Goal: Task Accomplishment & Management: Use online tool/utility

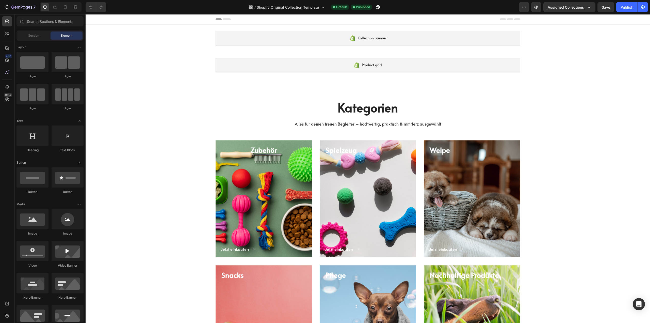
click at [251, 39] on div "Collection banner" at bounding box center [368, 38] width 305 height 15
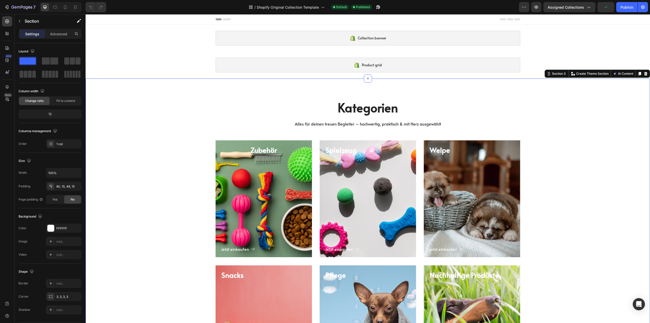
click at [264, 193] on div "Jetzt einkaufen Button" at bounding box center [264, 204] width 86 height 98
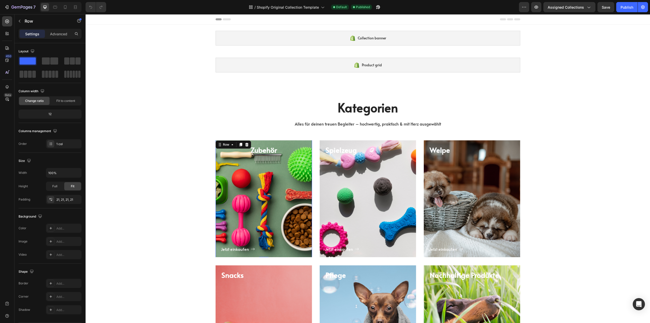
click at [264, 183] on div "Jetzt einkaufen Button" at bounding box center [264, 204] width 86 height 98
click at [234, 161] on div "Heading" at bounding box center [229, 158] width 16 height 6
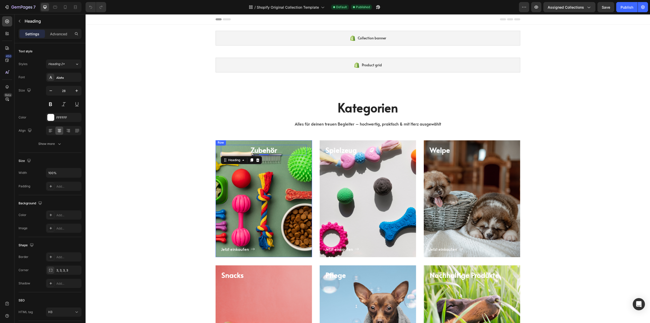
click at [259, 191] on div "Jetzt einkaufen Button" at bounding box center [264, 204] width 86 height 98
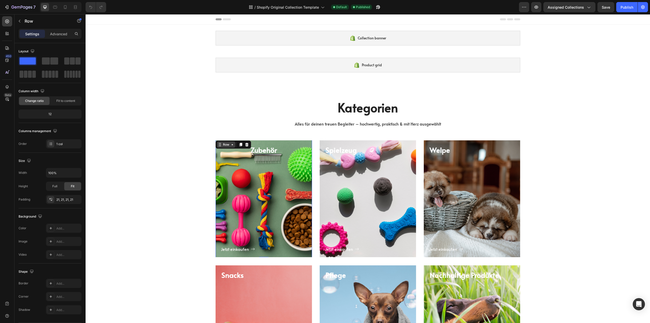
click at [230, 146] on icon at bounding box center [232, 144] width 4 height 4
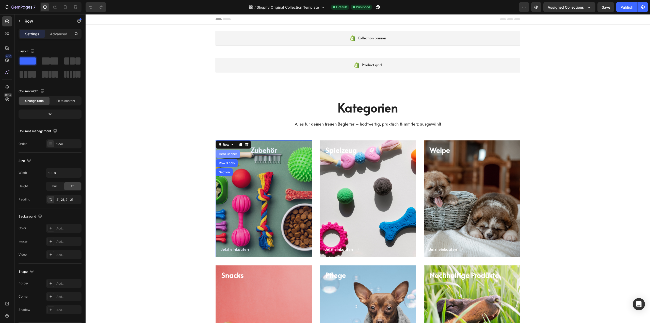
click at [226, 153] on div "Hero Banner" at bounding box center [228, 153] width 20 height 3
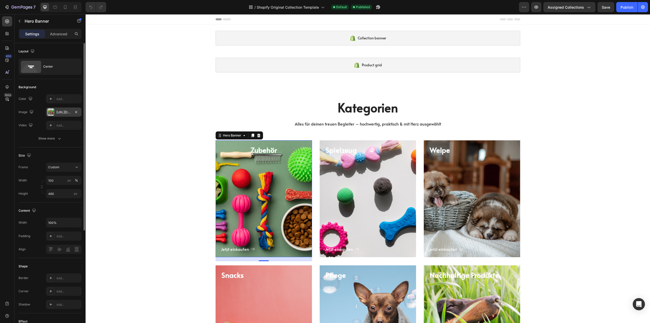
click at [50, 111] on div at bounding box center [50, 111] width 7 height 7
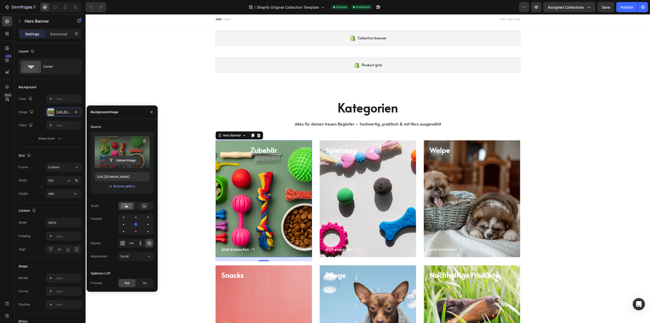
click at [122, 161] on input "file" at bounding box center [122, 160] width 35 height 9
click at [121, 149] on label at bounding box center [122, 152] width 55 height 32
click at [121, 156] on input "file" at bounding box center [122, 160] width 35 height 9
click at [120, 186] on div "Browse gallery" at bounding box center [125, 186] width 22 height 5
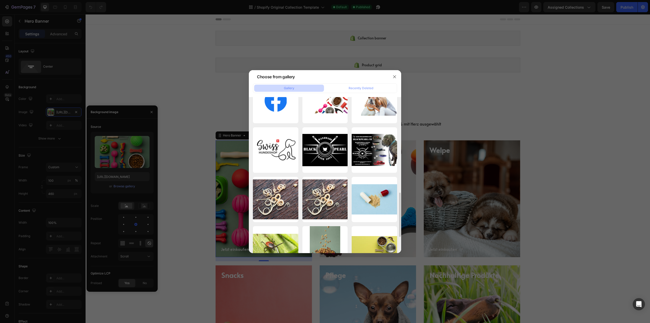
scroll to position [246, 0]
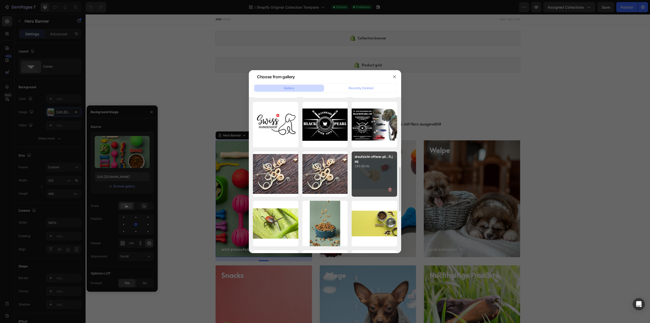
click at [374, 172] on div "draufsicht-offene-pil...1).jpg 240.92 kb" at bounding box center [374, 173] width 45 height 45
type input "[URL][DOMAIN_NAME]"
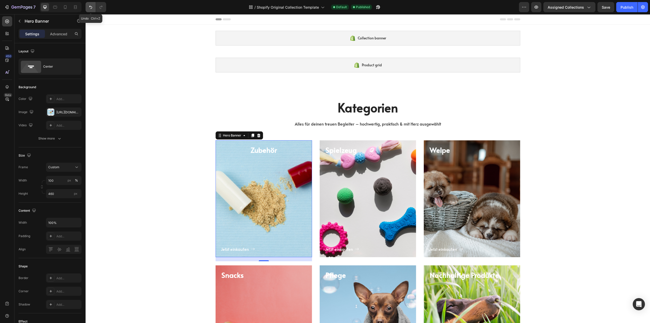
click at [89, 5] on icon "Undo/Redo" at bounding box center [90, 7] width 5 height 5
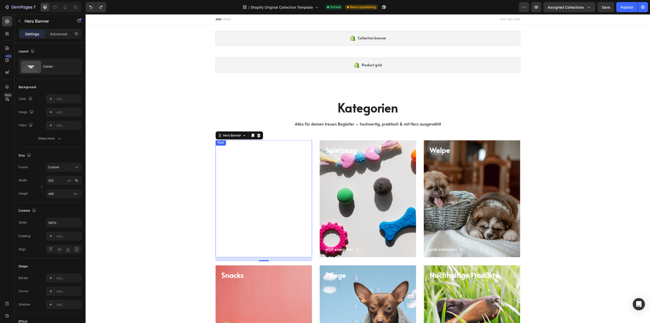
click at [237, 184] on div "Jetzt einkaufen Button" at bounding box center [264, 204] width 86 height 98
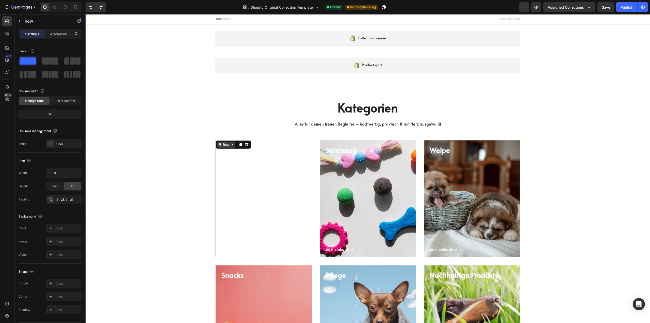
click at [231, 148] on div "Row" at bounding box center [226, 144] width 19 height 6
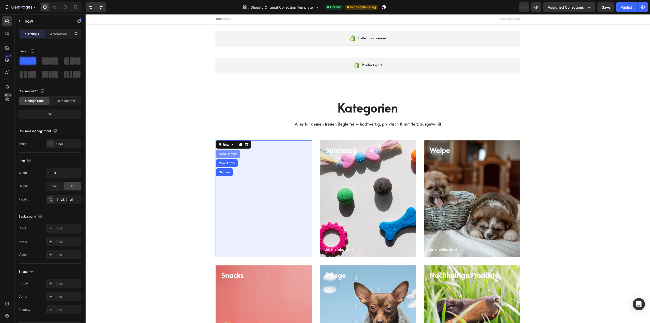
click at [226, 155] on div "Hero Banner" at bounding box center [228, 153] width 20 height 3
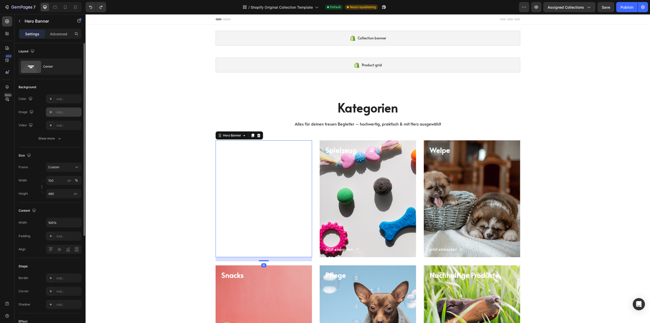
click at [58, 112] on div "Add..." at bounding box center [68, 112] width 24 height 5
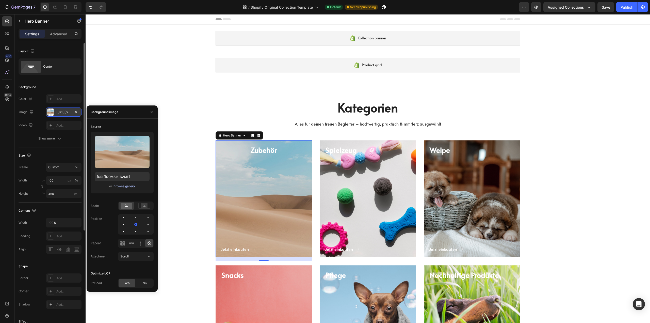
click at [124, 185] on div "Browse gallery" at bounding box center [125, 186] width 22 height 5
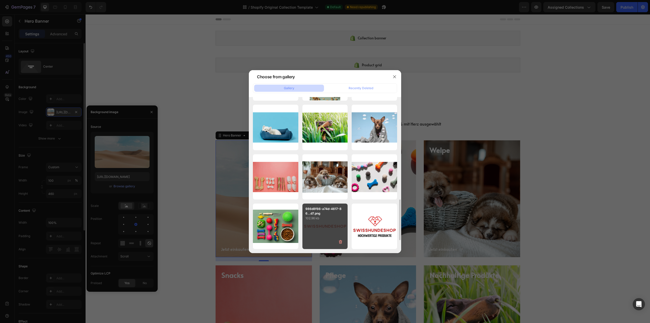
scroll to position [417, 0]
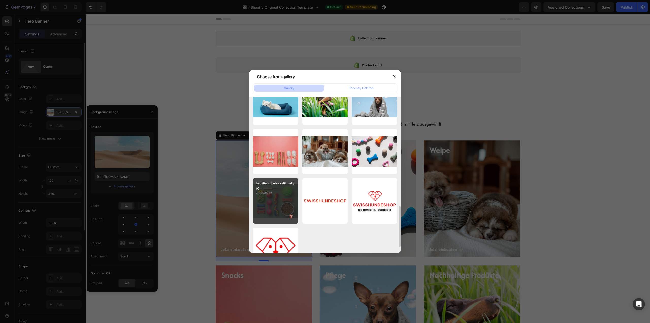
click at [271, 203] on div "haustierzubehor-still...et.jpg 2338.04 kb" at bounding box center [275, 200] width 45 height 45
type input "[URL][DOMAIN_NAME]"
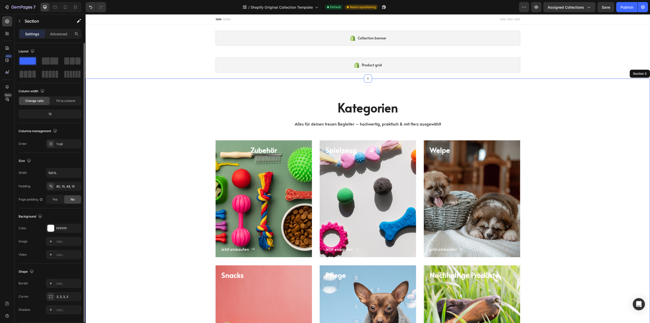
click at [470, 187] on div "Jetzt einkaufen Button" at bounding box center [472, 204] width 86 height 98
click at [453, 181] on div "Jetzt einkaufen Button" at bounding box center [472, 204] width 86 height 98
click at [435, 144] on div "Row" at bounding box center [434, 144] width 8 height 5
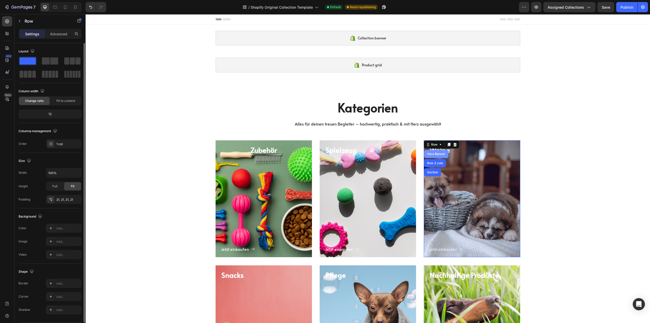
click at [434, 153] on div "Hero Banner" at bounding box center [436, 153] width 20 height 3
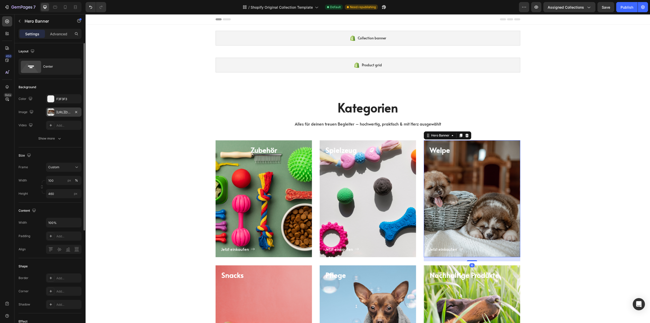
click at [55, 113] on div "[URL][DOMAIN_NAME]" at bounding box center [64, 111] width 36 height 9
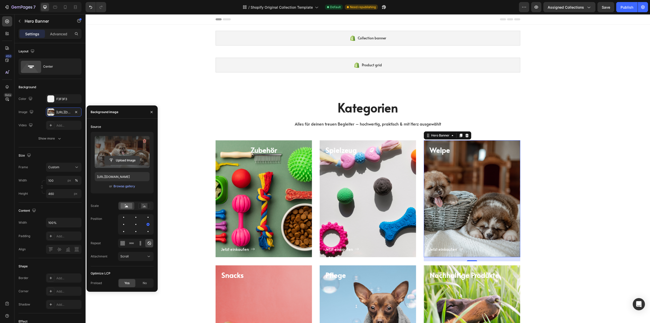
click at [122, 161] on input "file" at bounding box center [122, 160] width 35 height 9
type input "[URL][DOMAIN_NAME]"
click at [135, 225] on div at bounding box center [136, 224] width 6 height 6
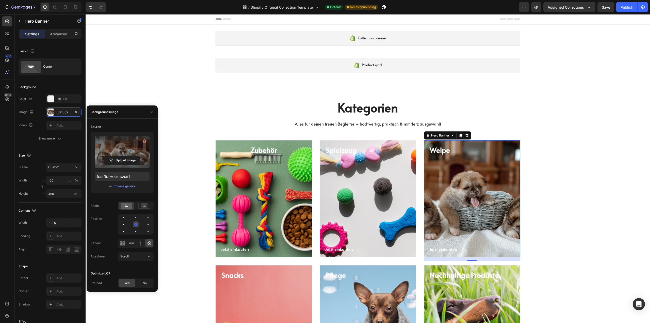
click at [136, 224] on div at bounding box center [135, 224] width 3 height 3
click at [122, 225] on div at bounding box center [124, 224] width 6 height 6
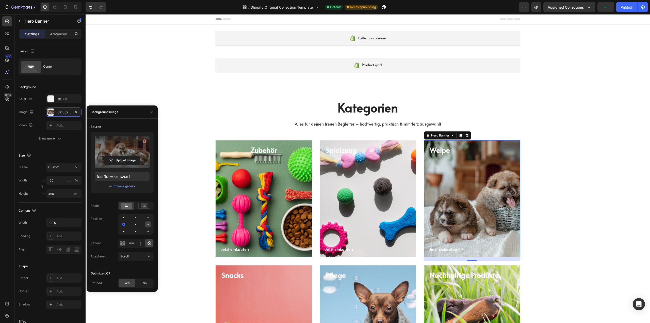
click at [149, 224] on div at bounding box center [148, 224] width 6 height 6
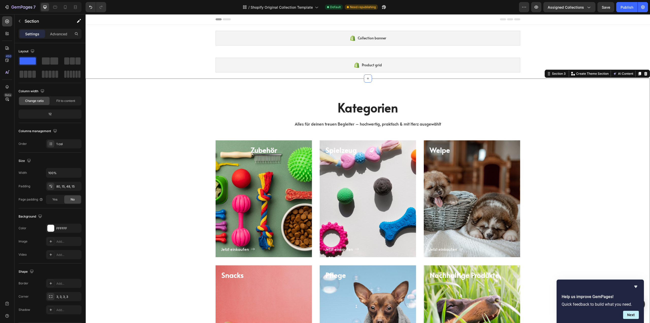
click at [266, 199] on div "Jetzt einkaufen Button" at bounding box center [264, 204] width 86 height 98
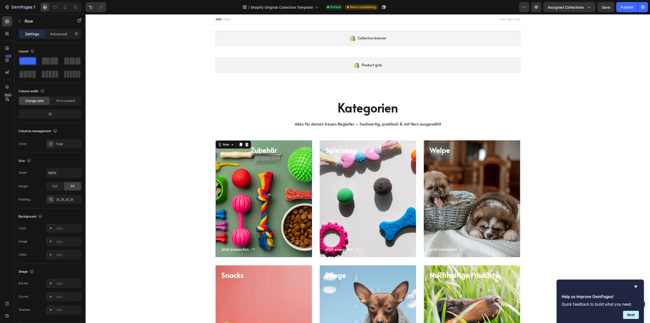
click at [260, 189] on div "Jetzt einkaufen Button" at bounding box center [264, 204] width 86 height 98
click at [229, 145] on div "Row" at bounding box center [226, 144] width 19 height 6
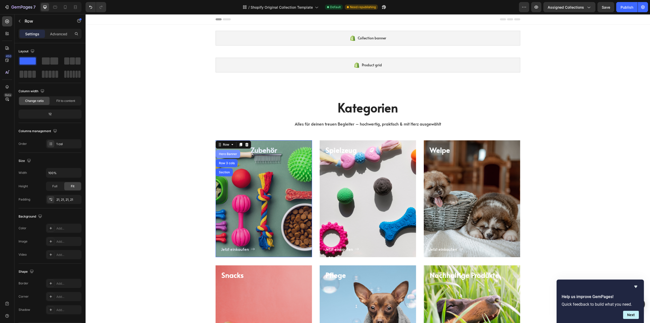
click at [232, 157] on div "Hero Banner" at bounding box center [228, 154] width 24 height 8
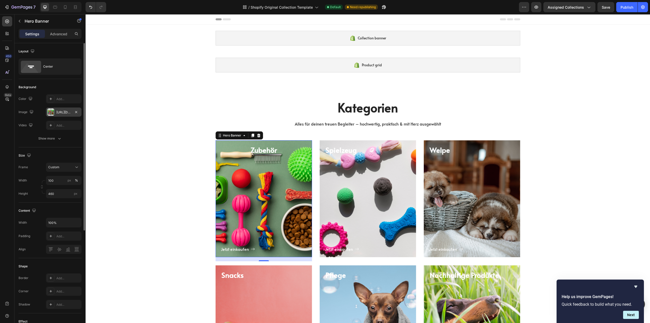
click at [51, 111] on div at bounding box center [50, 111] width 7 height 7
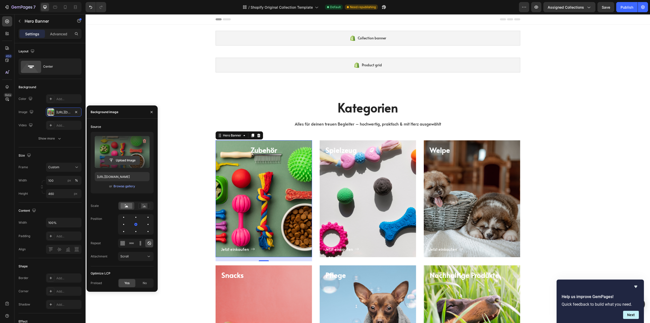
click at [124, 161] on input "file" at bounding box center [122, 160] width 35 height 9
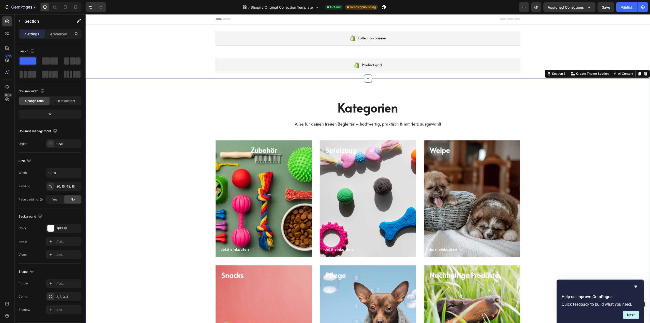
click at [247, 180] on div "Jetzt einkaufen Button" at bounding box center [264, 204] width 86 height 98
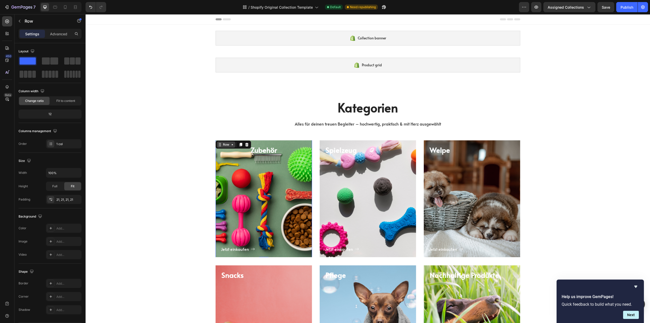
click at [231, 146] on icon at bounding box center [232, 144] width 4 height 4
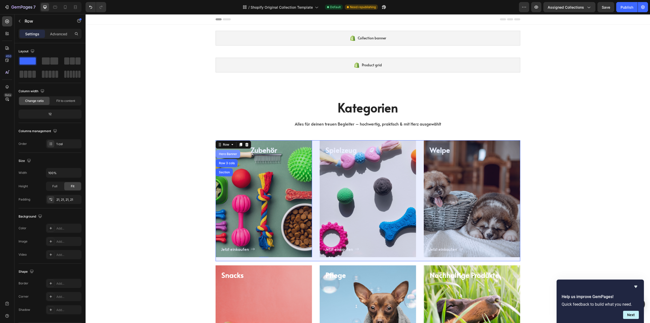
click at [226, 154] on div "Hero Banner" at bounding box center [228, 153] width 20 height 3
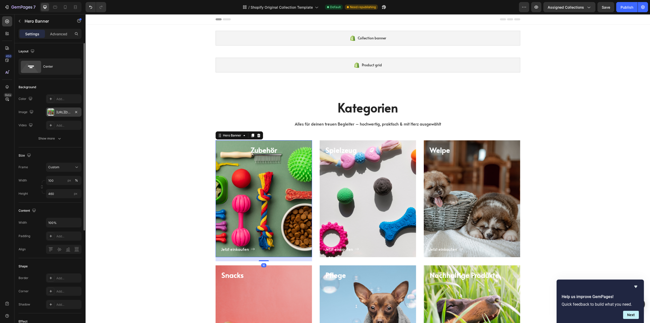
click at [60, 111] on div "[URL][DOMAIN_NAME]" at bounding box center [63, 112] width 15 height 5
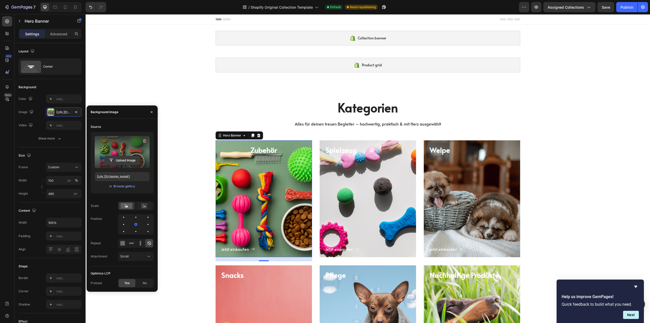
click at [126, 161] on input "file" at bounding box center [122, 160] width 35 height 9
type input "[URL][DOMAIN_NAME]"
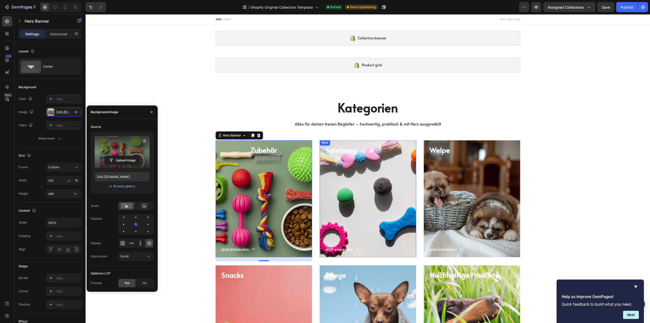
click at [344, 172] on div "Jetzt einkaufen Button" at bounding box center [368, 204] width 86 height 98
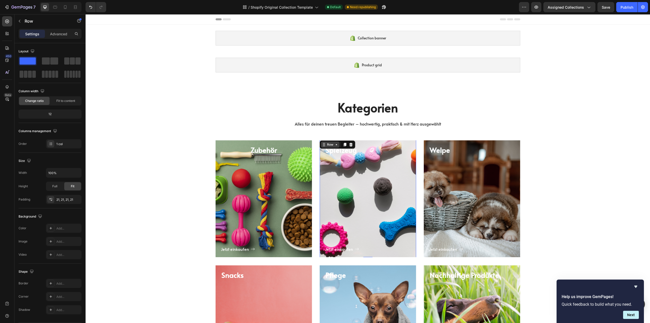
click at [336, 145] on icon at bounding box center [337, 144] width 4 height 4
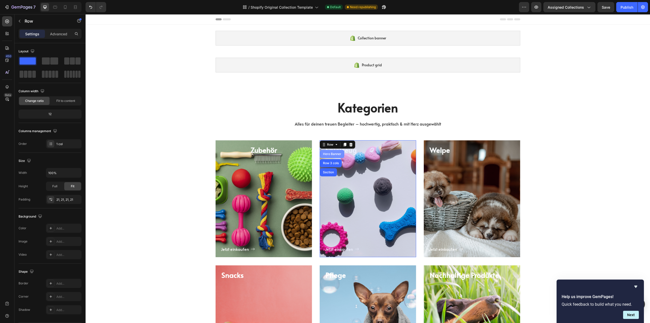
click at [335, 155] on div "Hero Banner" at bounding box center [332, 153] width 20 height 3
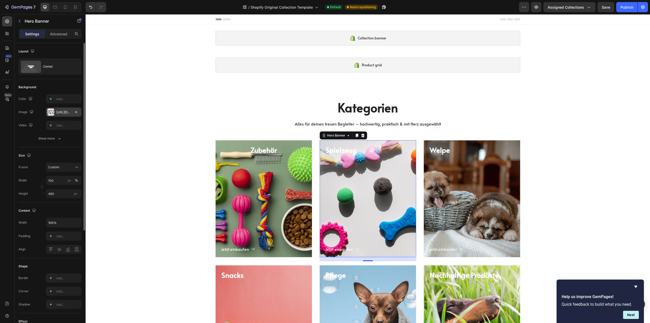
click at [51, 111] on div at bounding box center [50, 111] width 7 height 7
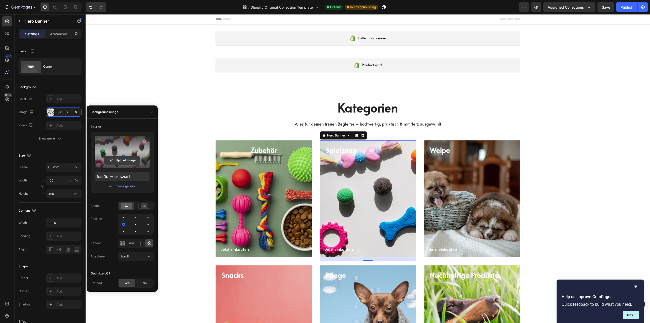
click at [123, 162] on input "file" at bounding box center [122, 160] width 35 height 9
type input "[URL][DOMAIN_NAME]"
click at [629, 5] on div "Publish" at bounding box center [627, 7] width 13 height 5
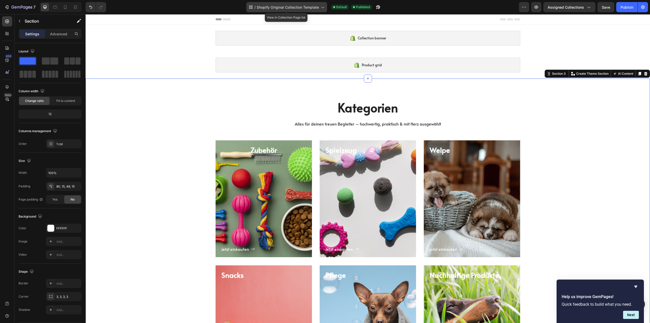
click at [291, 9] on span "Shopify Original Collection Template" at bounding box center [288, 7] width 62 height 5
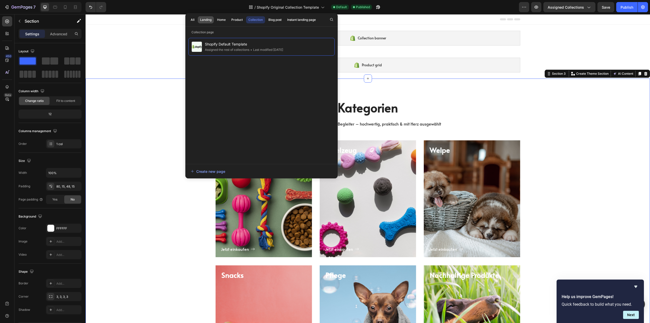
click at [206, 21] on div "Landing" at bounding box center [205, 20] width 11 height 5
click at [219, 20] on div "Home" at bounding box center [221, 20] width 9 height 5
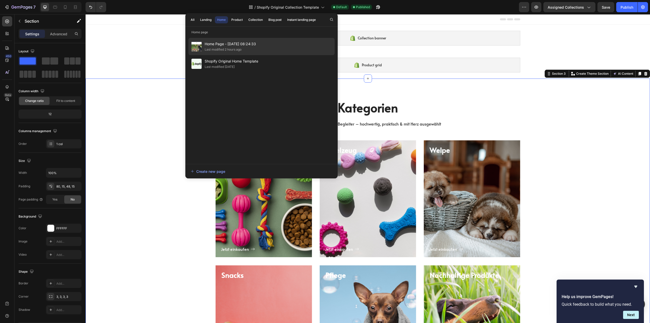
click at [218, 42] on span "Home Page - [DATE] 08:24:33" at bounding box center [230, 44] width 51 height 6
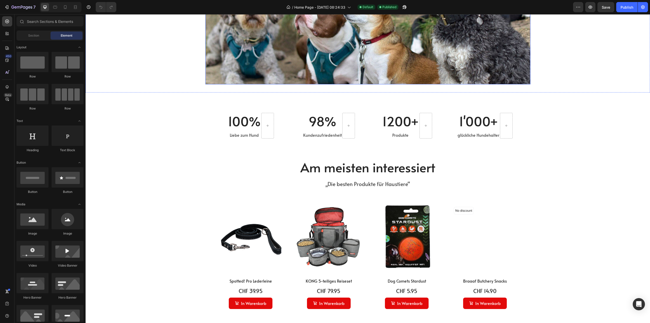
scroll to position [178, 0]
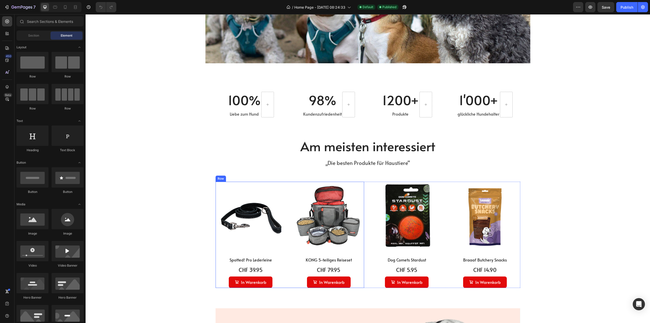
click at [289, 192] on div "No discount Not be displayed when published (P) Tag Product Images Row Spotted!…" at bounding box center [290, 235] width 149 height 106
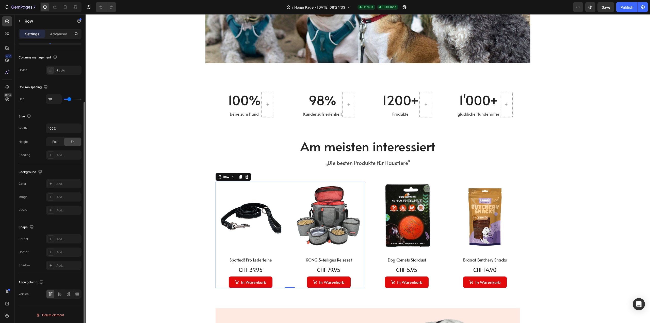
scroll to position [48, 0]
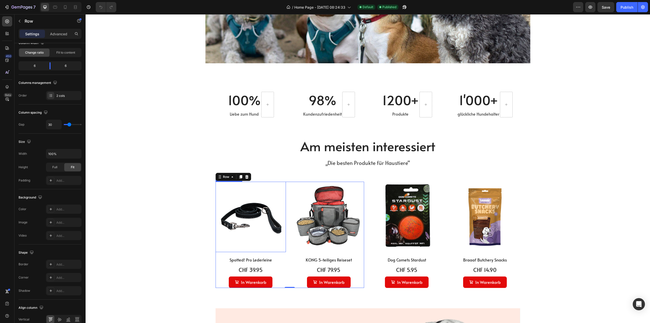
click at [280, 201] on img at bounding box center [251, 217] width 71 height 71
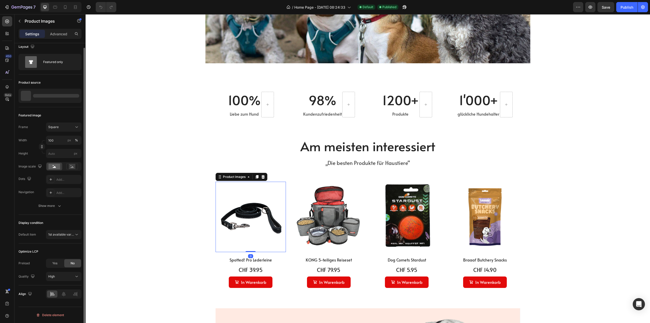
scroll to position [0, 0]
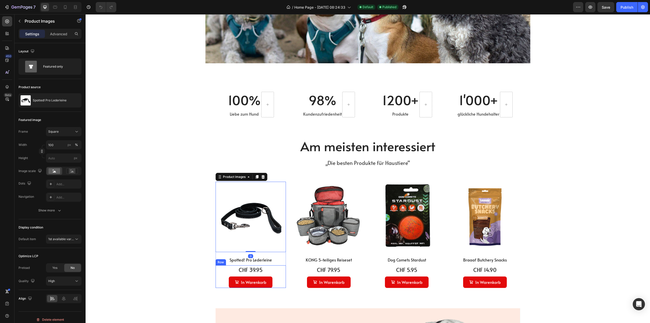
click at [271, 279] on div "CHF 39.95 (P) Price (P) Price In Warenkorb Add to Cart Row" at bounding box center [251, 276] width 71 height 22
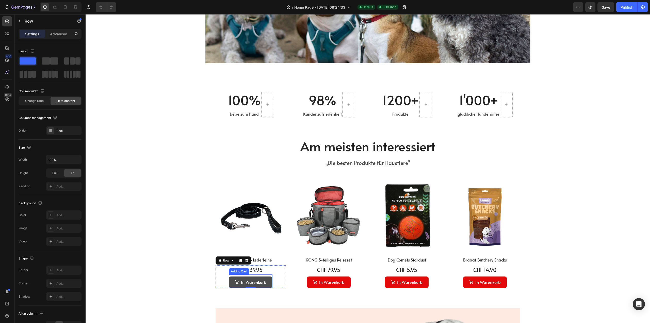
click at [267, 283] on button "In Warenkorb" at bounding box center [251, 281] width 44 height 11
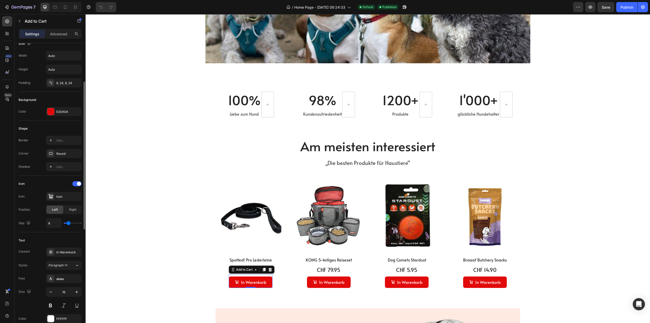
scroll to position [102, 0]
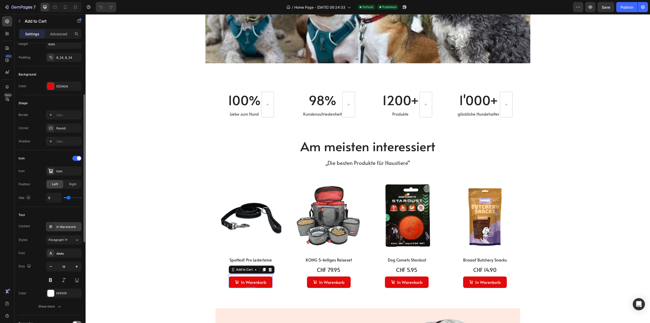
click at [70, 226] on div "In Warenkorb" at bounding box center [68, 227] width 24 height 5
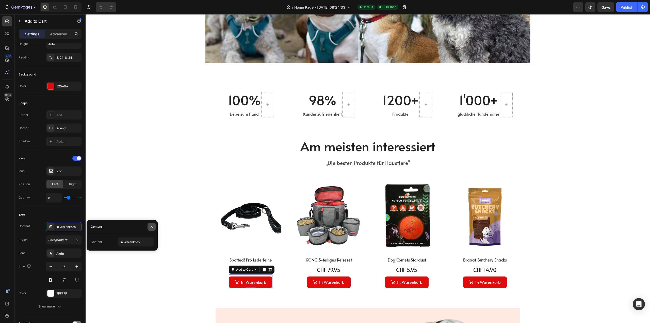
click at [151, 225] on icon "button" at bounding box center [152, 227] width 4 height 4
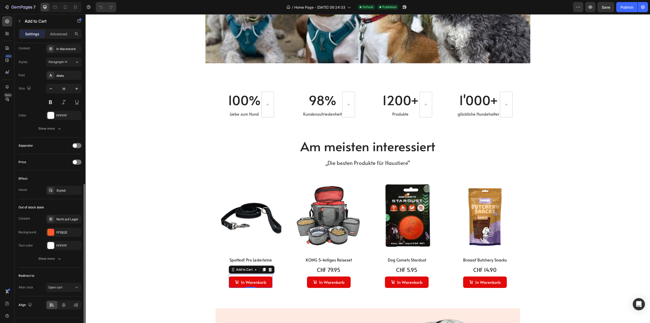
scroll to position [290, 0]
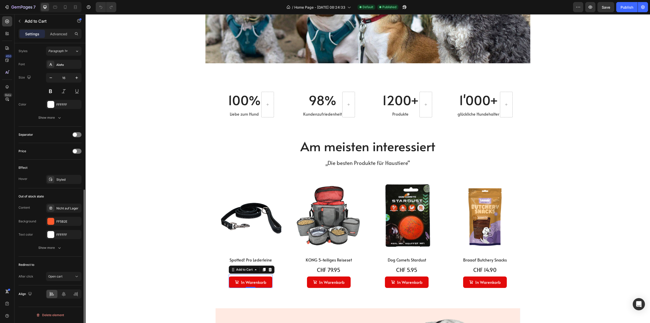
click at [68, 281] on div "Redirect to After click Open cart" at bounding box center [50, 271] width 63 height 29
click at [66, 277] on div "Open cart" at bounding box center [61, 276] width 26 height 5
click at [57, 237] on span "Keep shopping" at bounding box center [58, 235] width 21 height 5
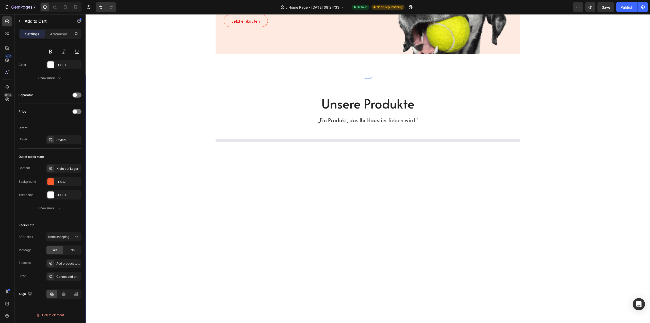
scroll to position [533, 0]
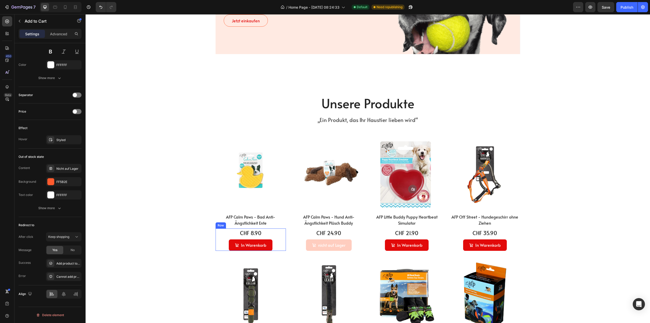
click at [275, 246] on div "CHF 8.90 (P) Price (P) Price In Warenkorb Add to Cart Row" at bounding box center [251, 239] width 71 height 22
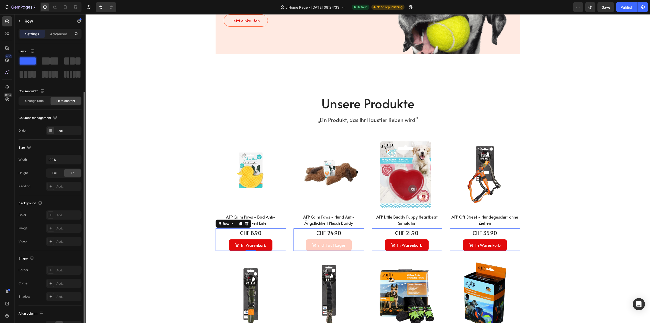
scroll to position [31, 0]
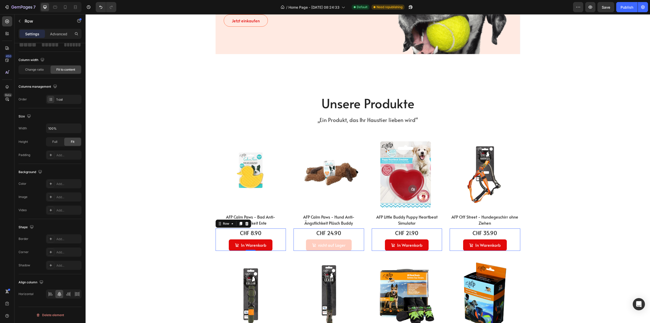
click at [275, 246] on div "CHF 8.90 (P) Price (P) Price In Warenkorb Add to Cart Row 0" at bounding box center [251, 239] width 71 height 22
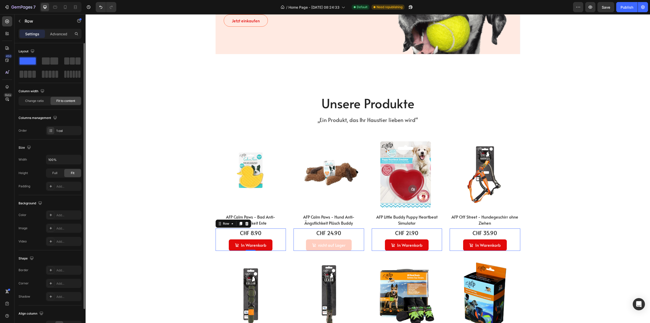
scroll to position [25, 0]
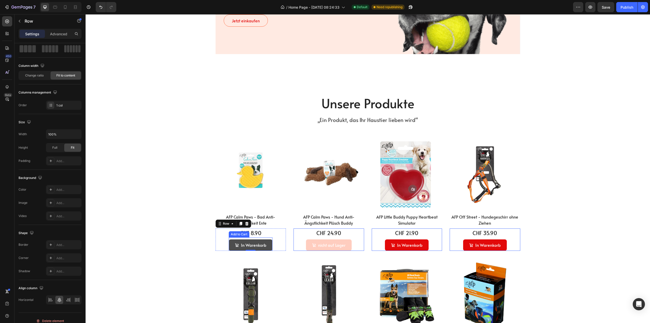
click at [266, 243] on button "In Warenkorb" at bounding box center [251, 244] width 44 height 11
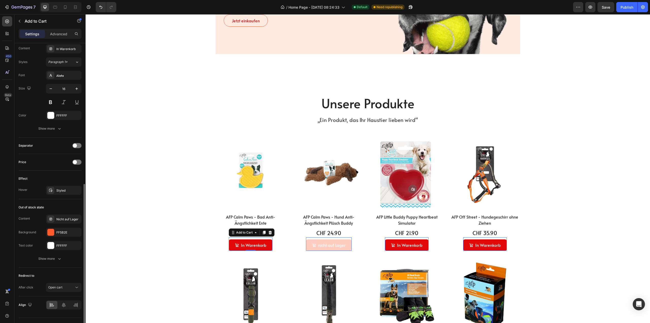
scroll to position [290, 0]
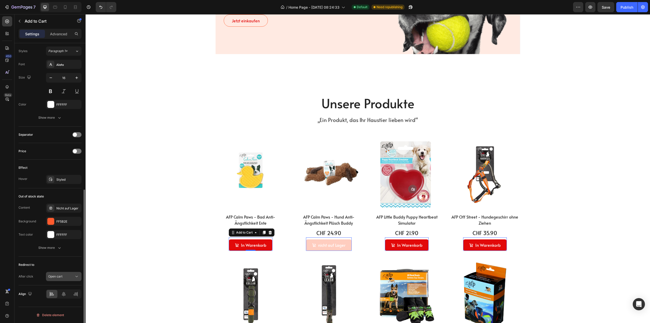
click at [77, 276] on icon at bounding box center [76, 276] width 5 height 5
click at [62, 235] on span "Keep shopping" at bounding box center [58, 235] width 21 height 5
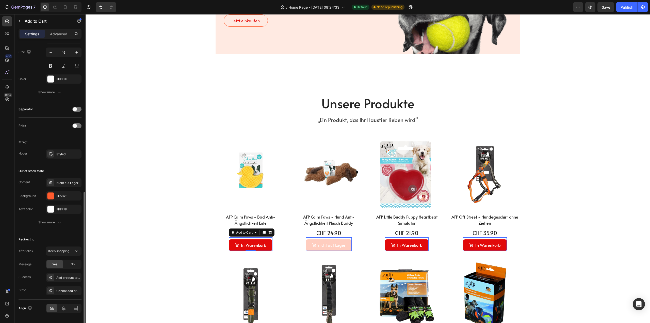
scroll to position [330, 0]
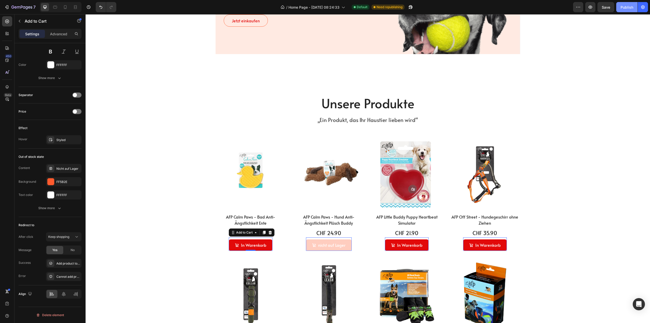
click at [629, 9] on div "Publish" at bounding box center [627, 7] width 13 height 5
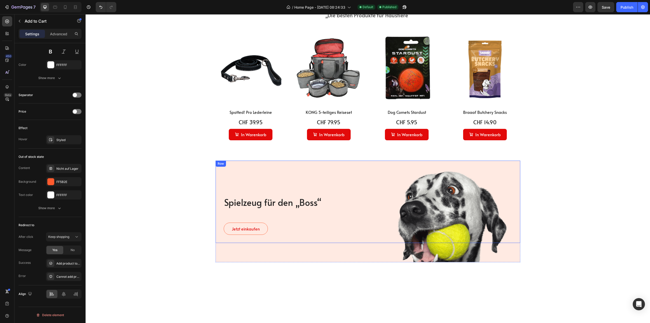
scroll to position [229, 0]
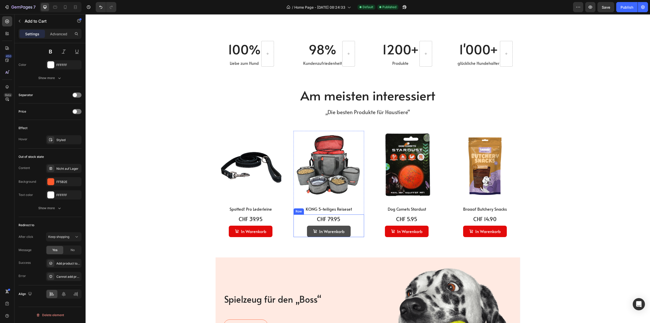
click at [348, 230] on button "In Warenkorb" at bounding box center [329, 231] width 44 height 11
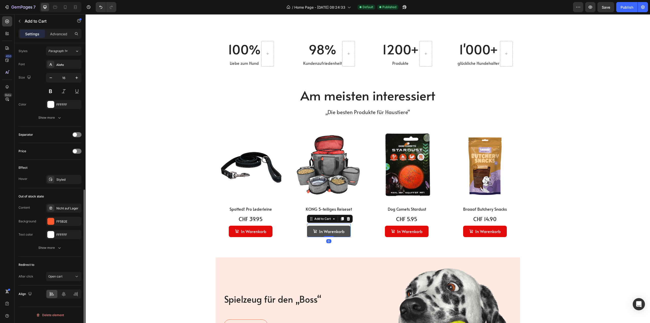
scroll to position [290, 0]
click at [63, 275] on div "Open cart" at bounding box center [61, 276] width 26 height 5
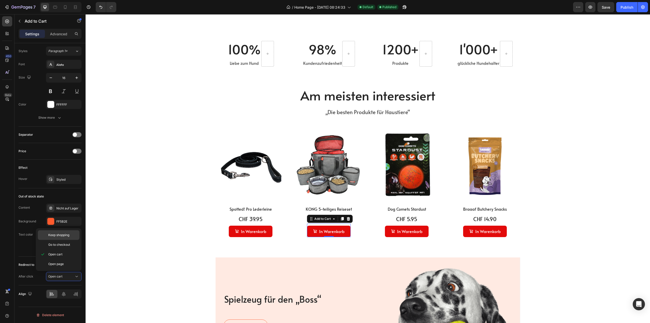
click at [54, 234] on span "Keep shopping" at bounding box center [58, 235] width 21 height 5
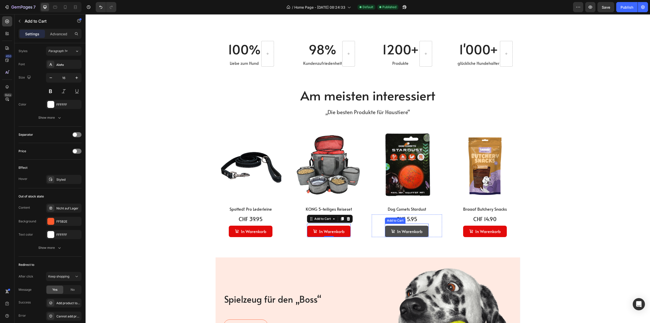
click at [425, 228] on button "In Warenkorb" at bounding box center [407, 231] width 44 height 11
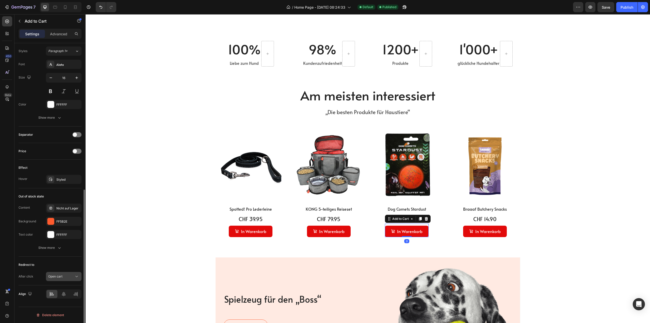
click at [53, 276] on span "Open cart" at bounding box center [55, 276] width 14 height 4
click at [58, 236] on span "Keep shopping" at bounding box center [58, 235] width 21 height 5
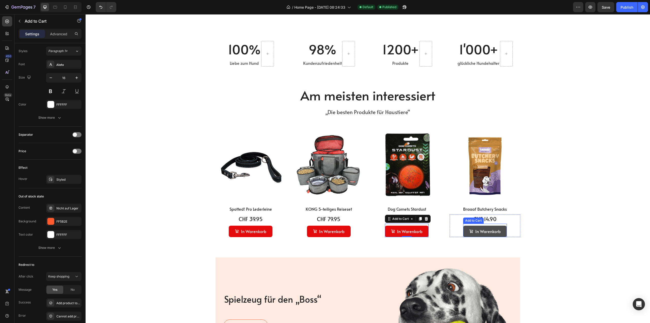
click at [503, 230] on button "In Warenkorb" at bounding box center [485, 231] width 44 height 11
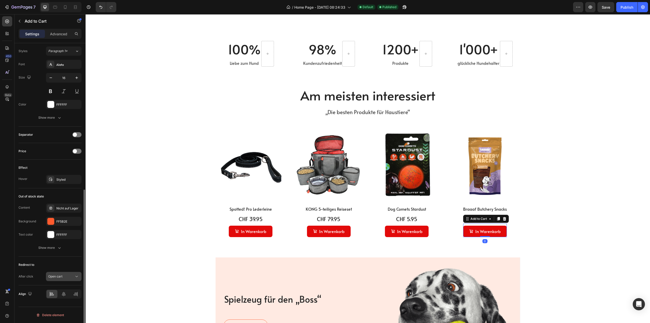
click at [65, 274] on div "Open cart" at bounding box center [61, 276] width 26 height 5
click at [53, 236] on span "Keep shopping" at bounding box center [58, 235] width 21 height 5
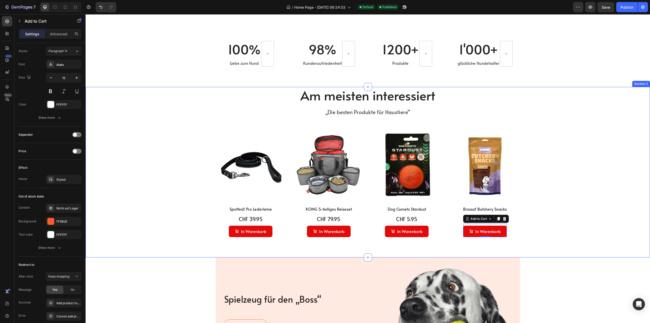
click at [157, 229] on div "Am meisten interessiert Heading „Die besten Produkte für Haustiere“ Text block …" at bounding box center [367, 162] width 557 height 150
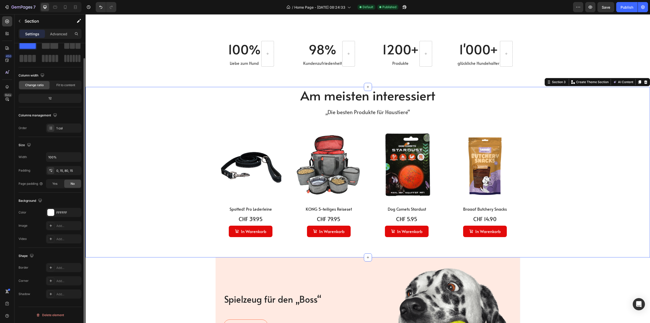
scroll to position [0, 0]
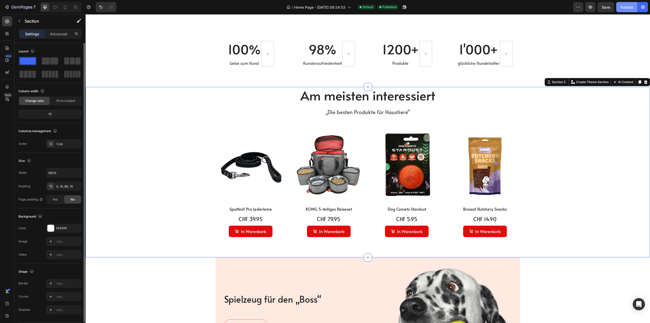
click at [629, 7] on div "Publish" at bounding box center [627, 7] width 13 height 5
